Goal: Task Accomplishment & Management: Use online tool/utility

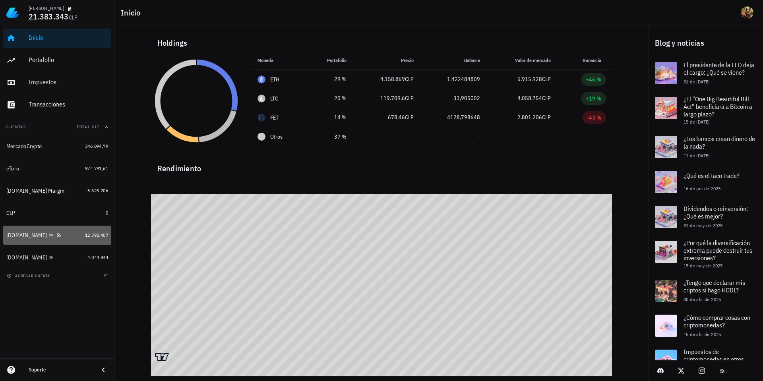
click at [13, 236] on div "[DOMAIN_NAME]" at bounding box center [26, 235] width 41 height 7
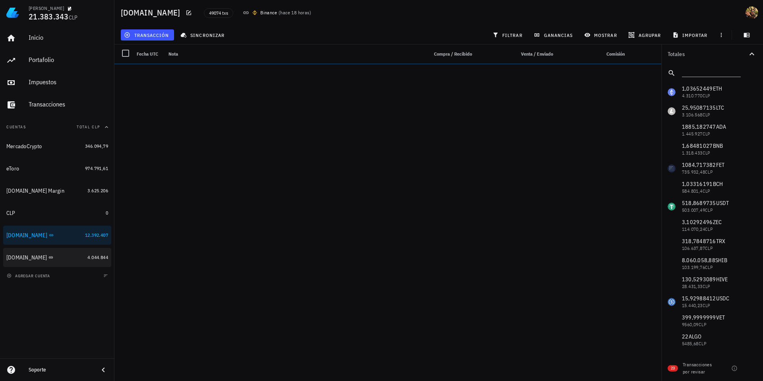
click at [24, 259] on div "[DOMAIN_NAME]" at bounding box center [26, 257] width 41 height 7
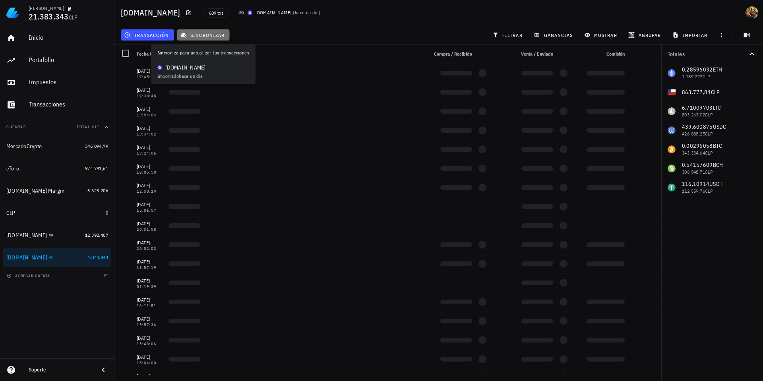
click at [193, 37] on span "sincronizar" at bounding box center [203, 35] width 42 height 6
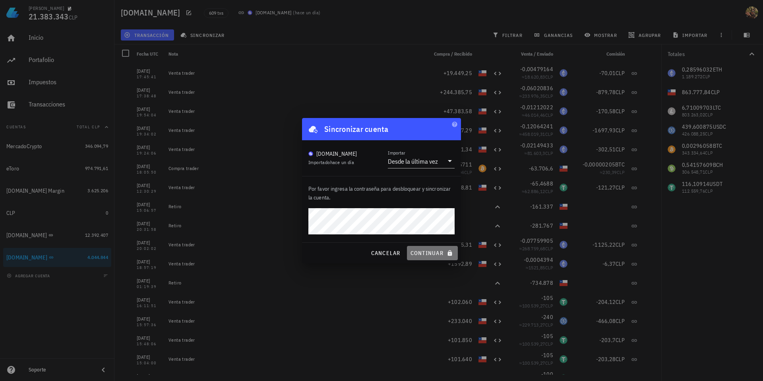
click at [421, 255] on span "continuar" at bounding box center [432, 252] width 44 height 7
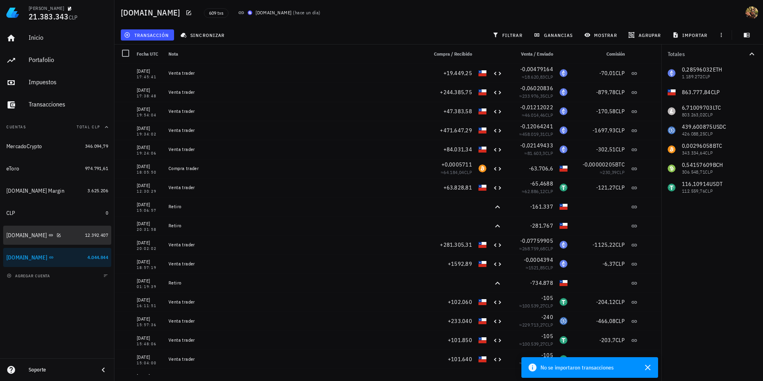
click at [14, 236] on div "[DOMAIN_NAME]" at bounding box center [26, 235] width 41 height 7
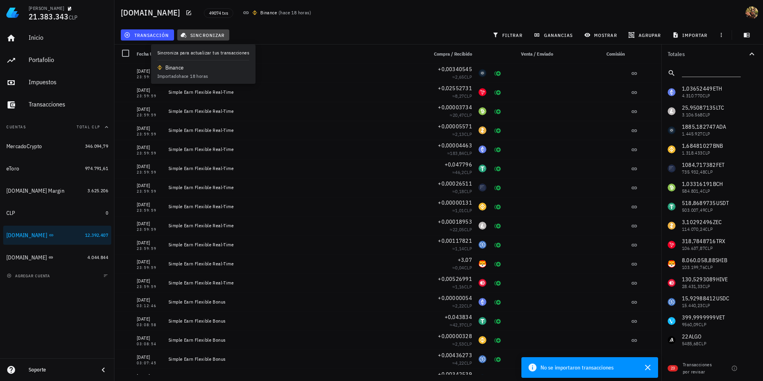
click at [213, 34] on span "sincronizar" at bounding box center [203, 35] width 42 height 6
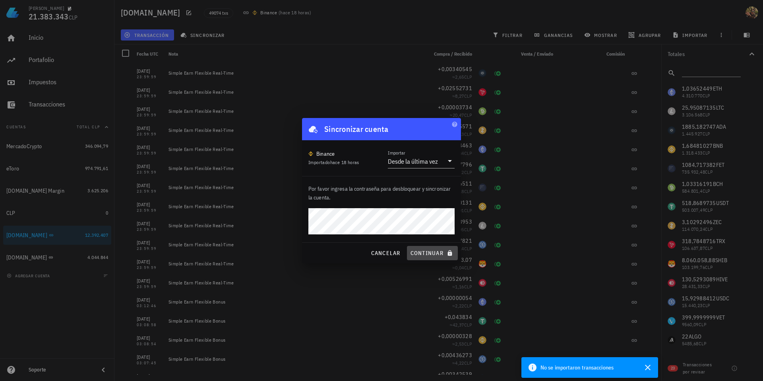
click at [426, 249] on span "continuar" at bounding box center [432, 252] width 44 height 7
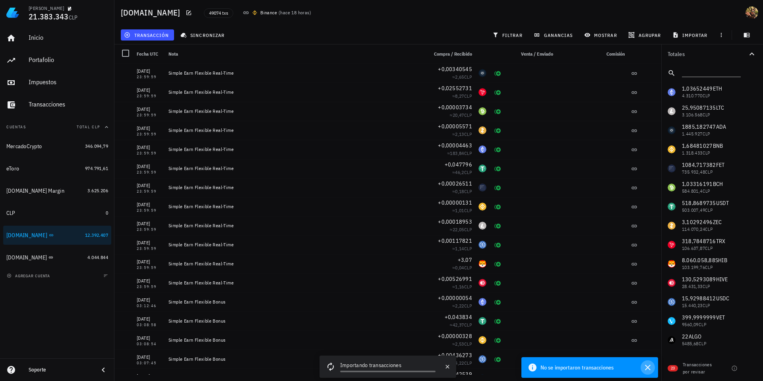
click at [648, 358] on icon "button" at bounding box center [648, 368] width 6 height 6
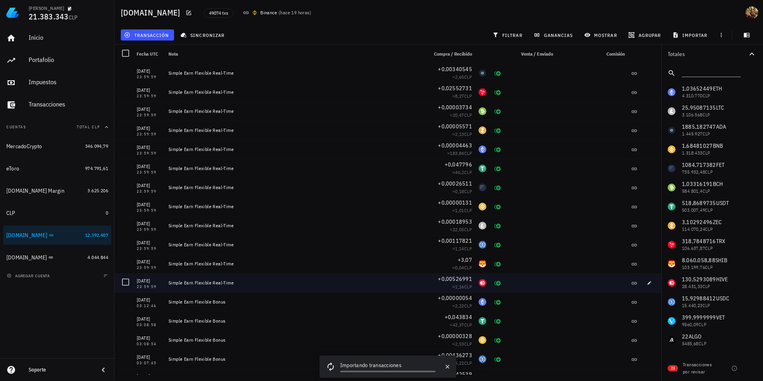
click at [589, 289] on div at bounding box center [598, 282] width 57 height 19
